Goal: Navigation & Orientation: Find specific page/section

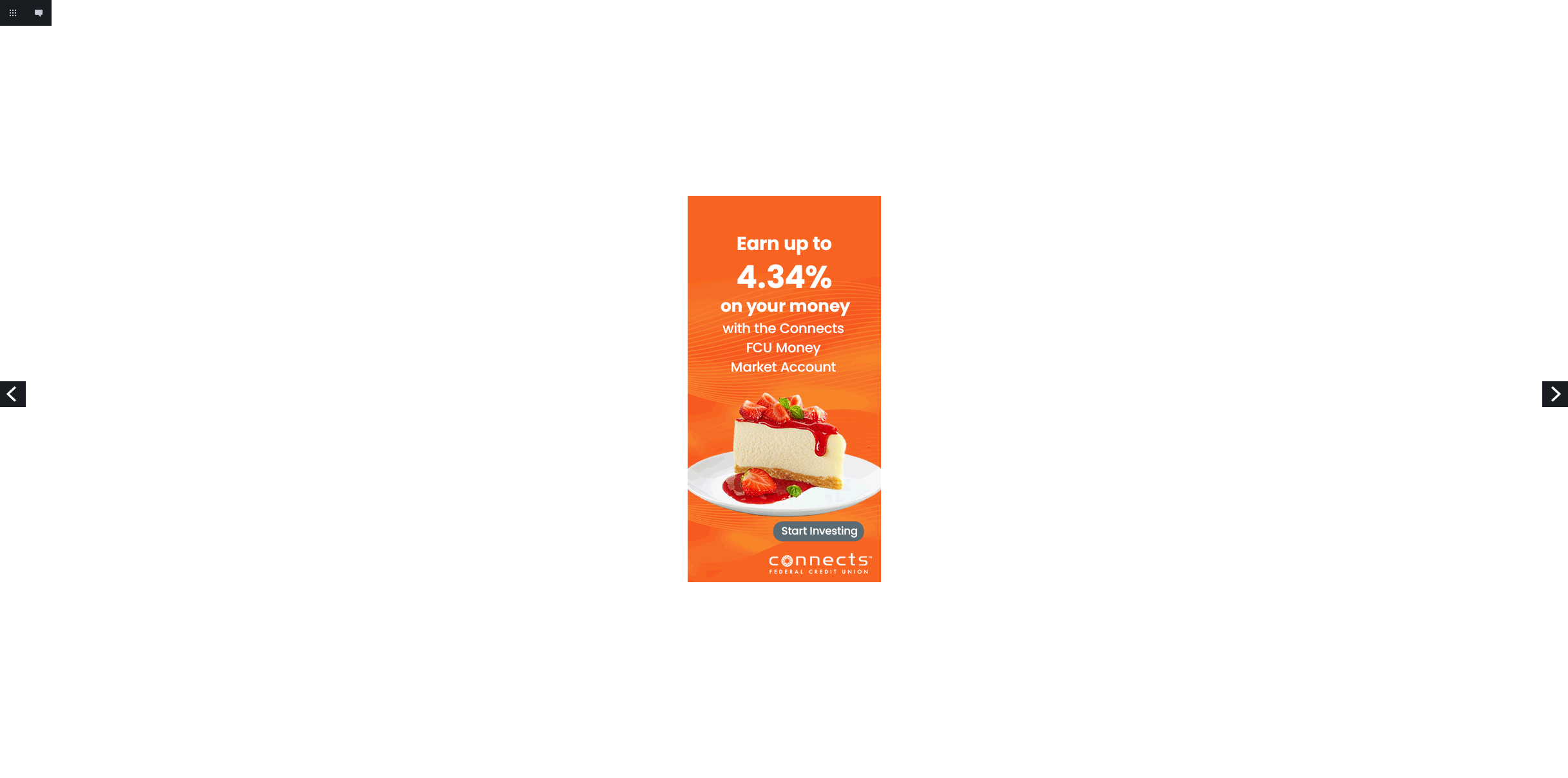
click at [1018, 239] on div at bounding box center [784, 389] width 1568 height 387
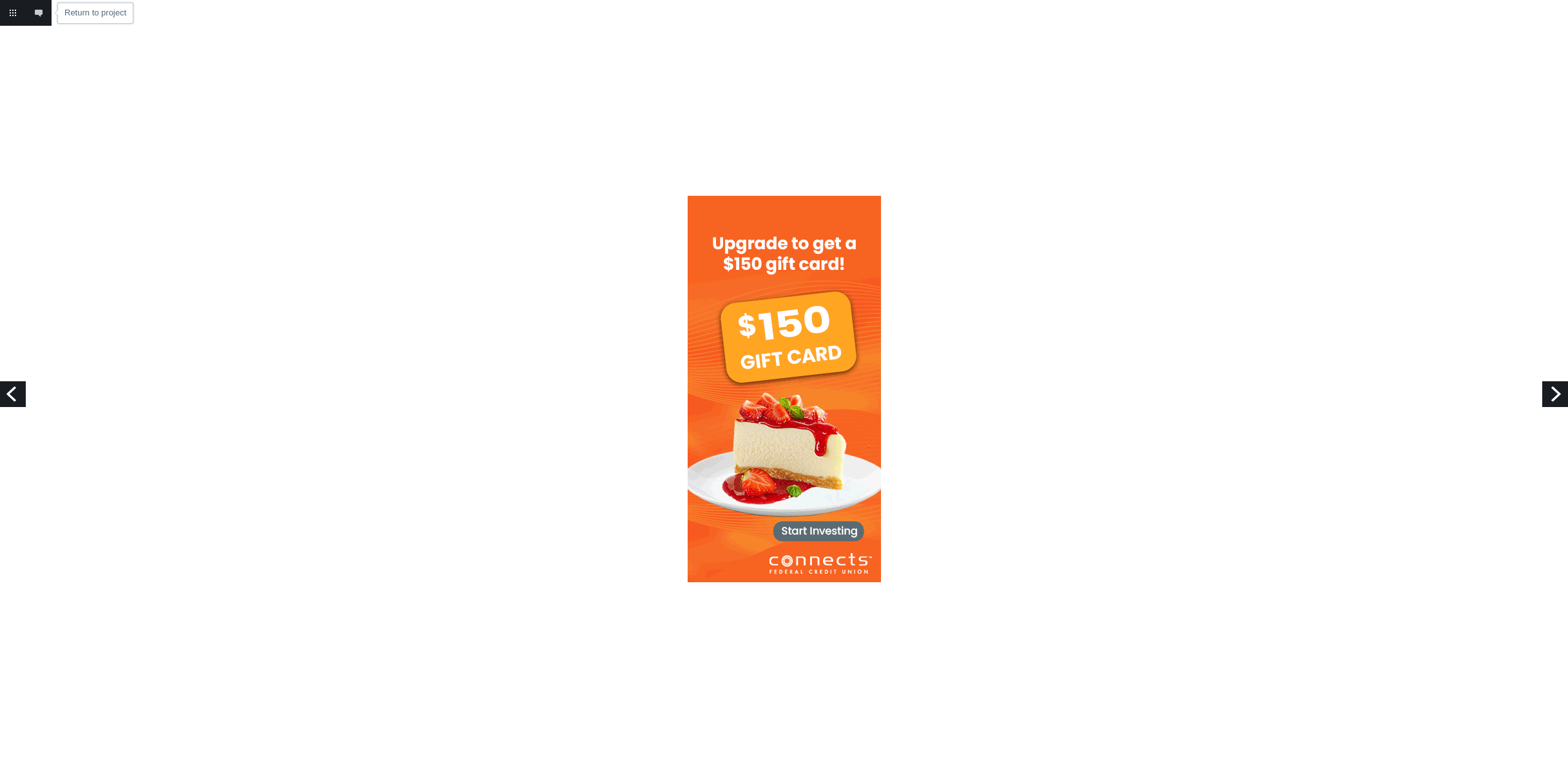
click at [11, 15] on link "Return to project" at bounding box center [13, 13] width 26 height 26
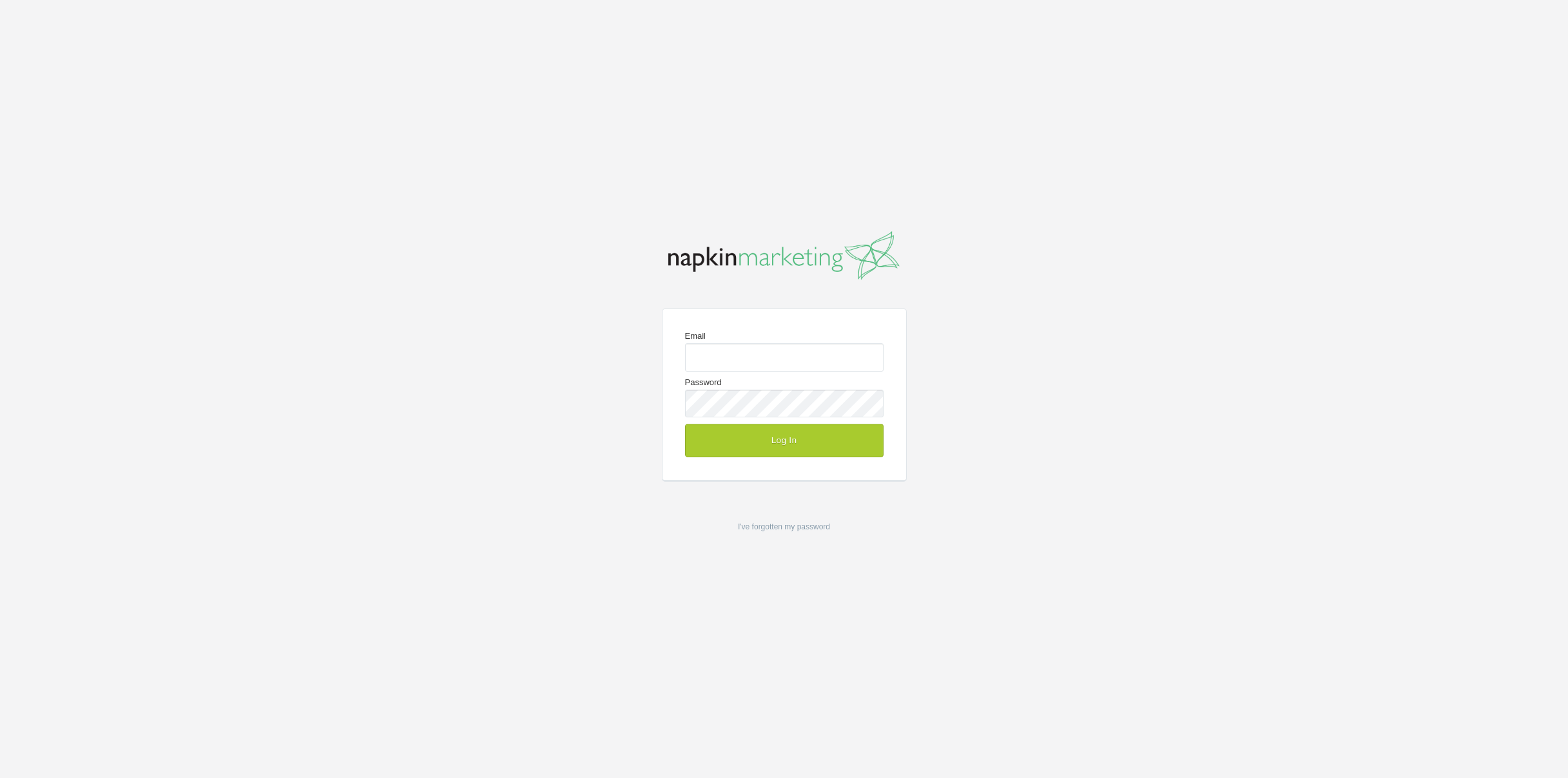
type input "[EMAIL_ADDRESS][DOMAIN_NAME]"
click at [748, 446] on button "Log In" at bounding box center [784, 440] width 199 height 33
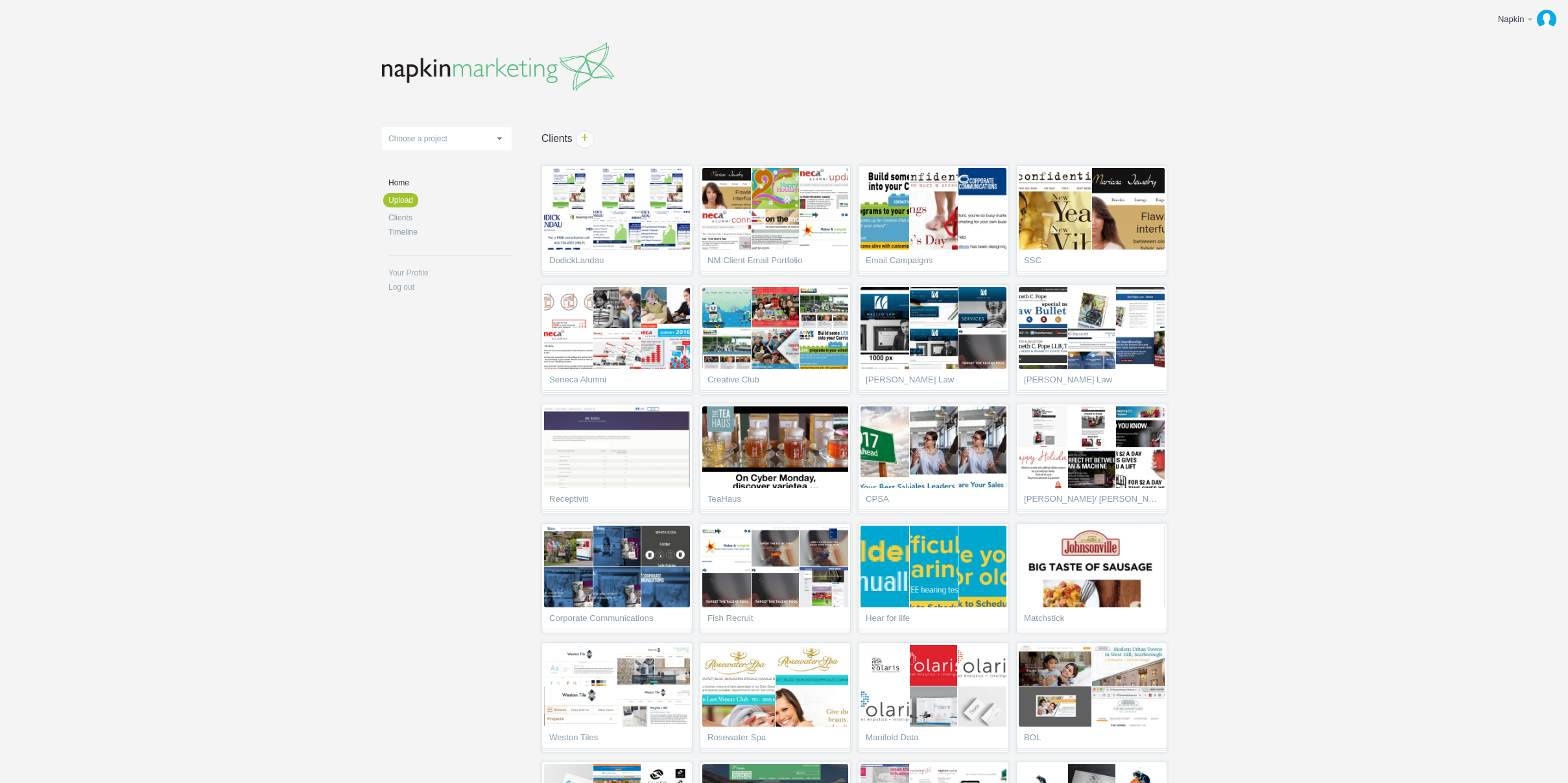
click at [725, 83] on header at bounding box center [784, 64] width 804 height 75
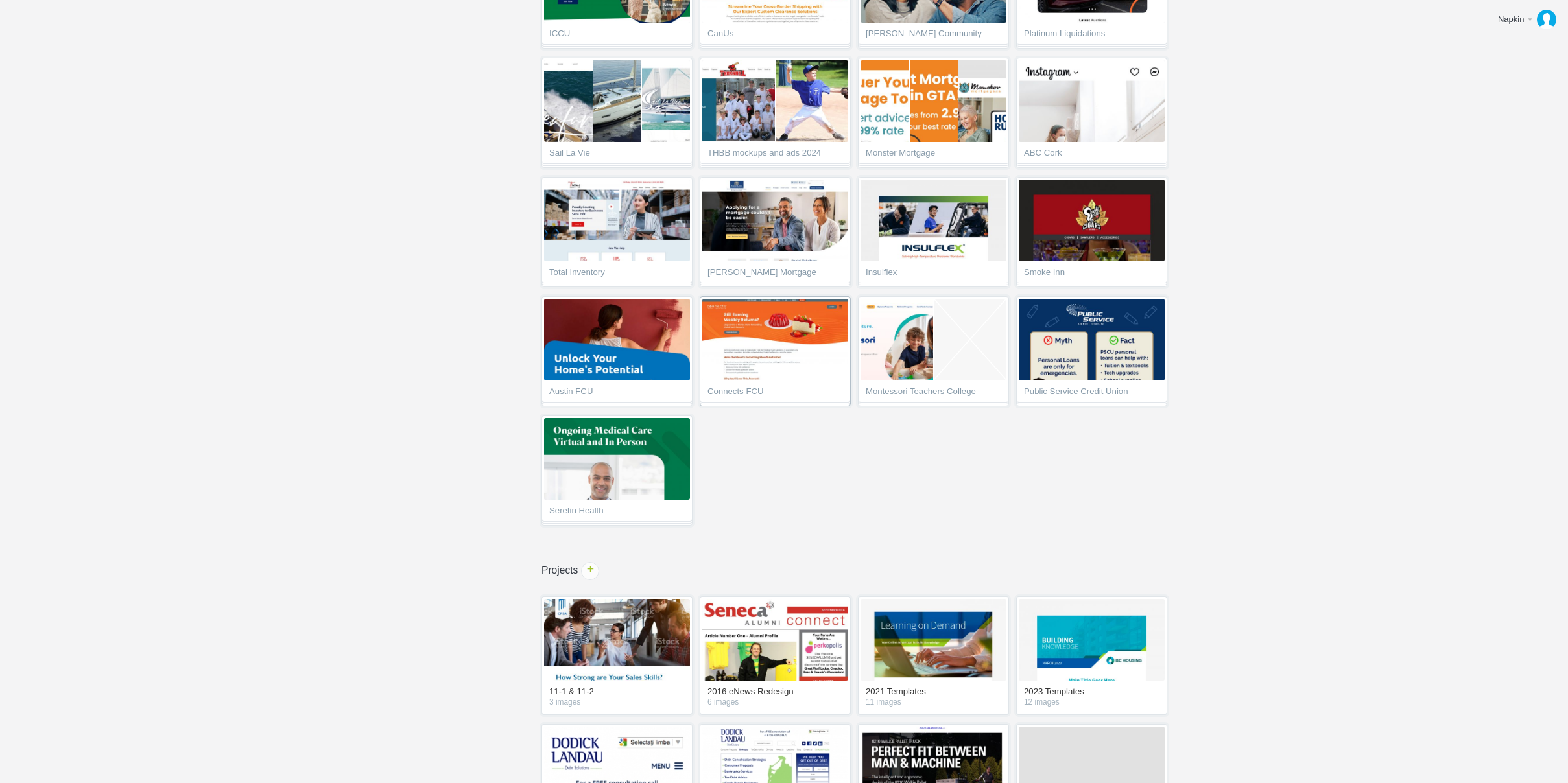
click at [748, 388] on span "Connects FCU" at bounding box center [775, 394] width 136 height 13
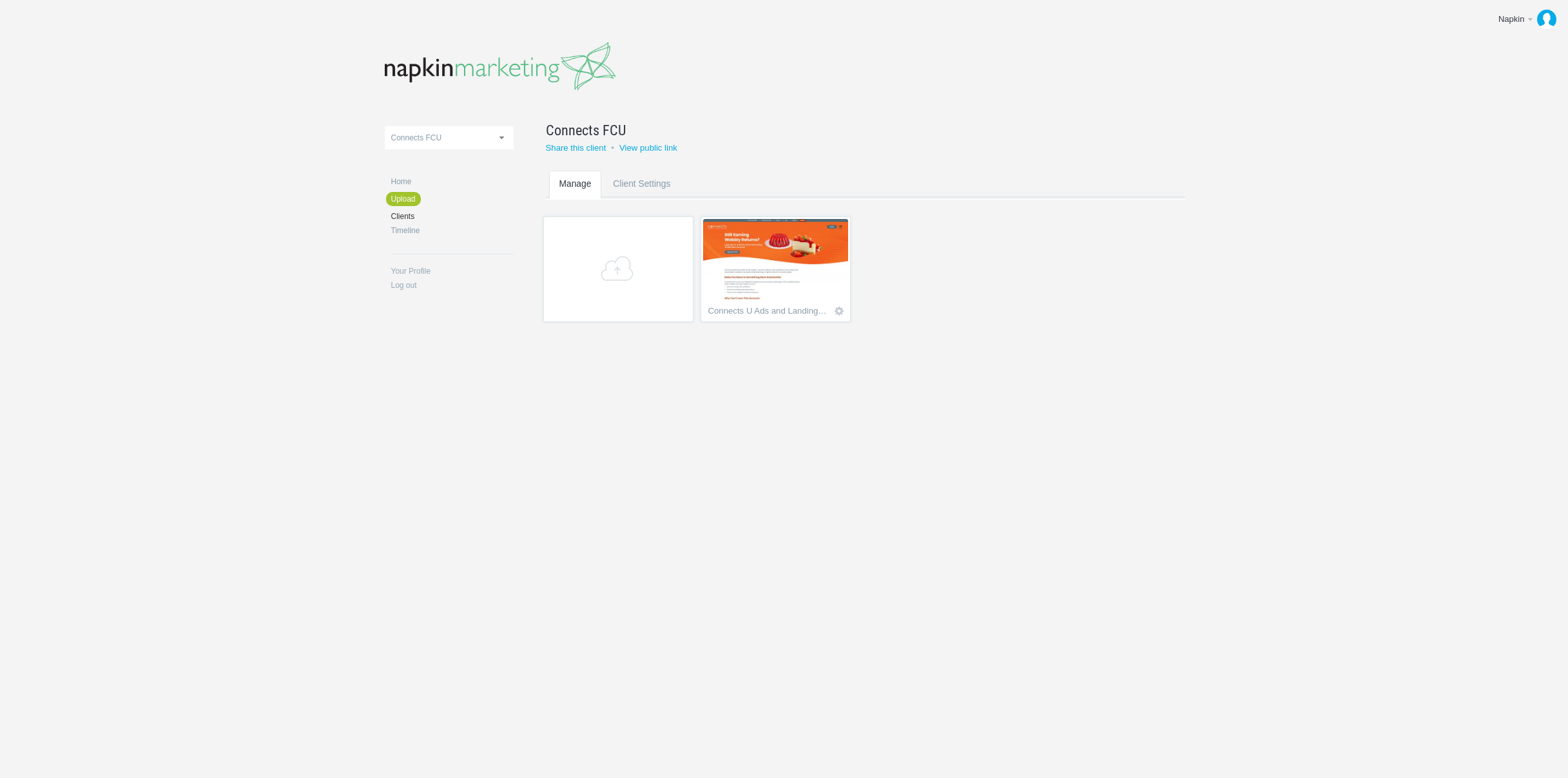
click at [761, 277] on img at bounding box center [776, 259] width 145 height 81
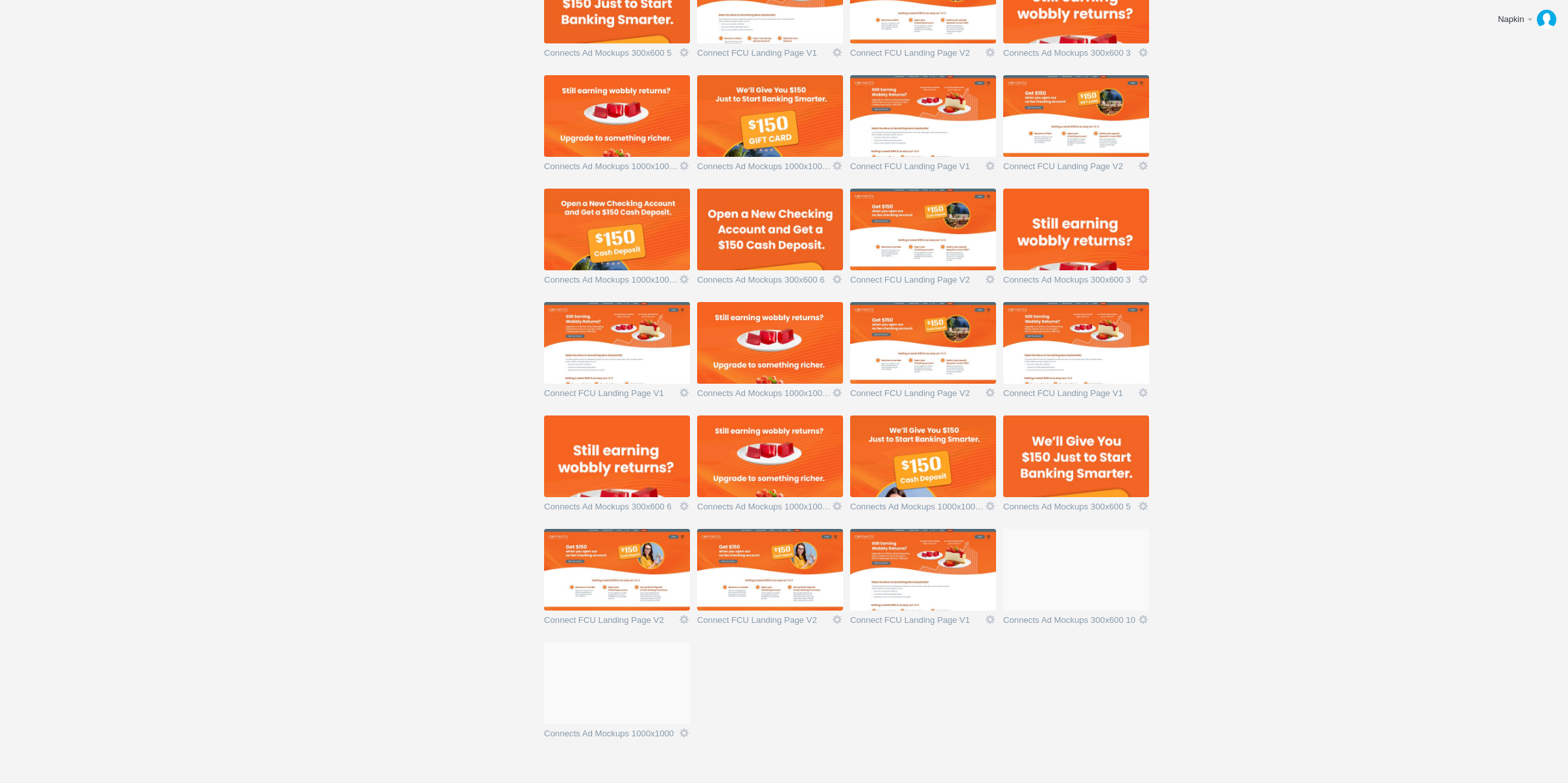
scroll to position [860, 0]
